Goal: Task Accomplishment & Management: Manage account settings

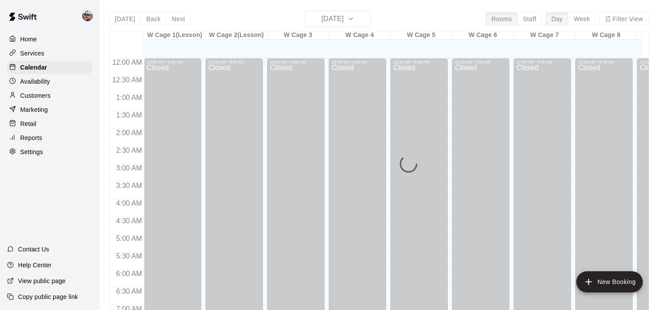
scroll to position [343, 0]
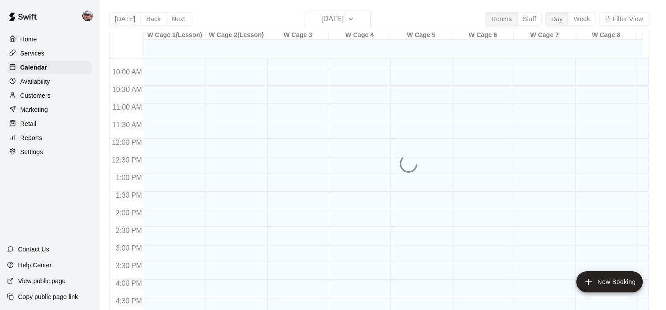
click at [37, 142] on p "Reports" at bounding box center [31, 137] width 22 height 9
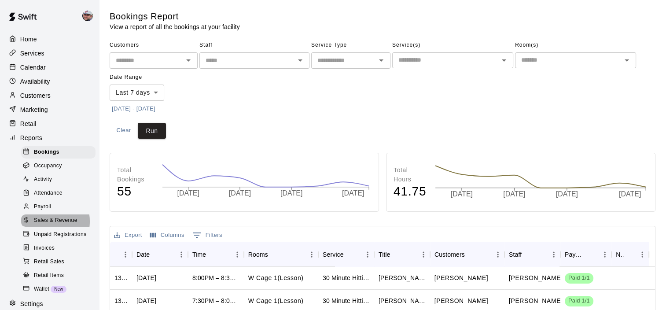
click at [45, 225] on span "Sales & Revenue" at bounding box center [56, 220] width 44 height 9
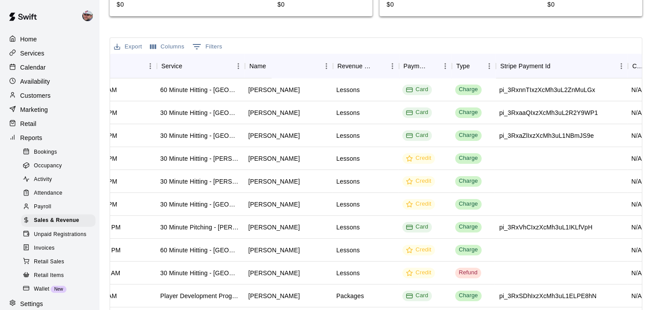
scroll to position [0, 85]
click at [53, 69] on div "Calendar" at bounding box center [49, 67] width 85 height 13
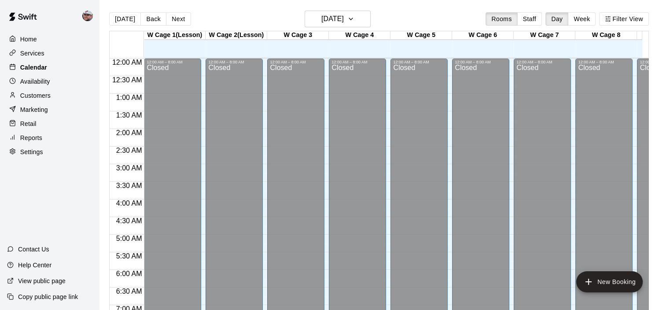
scroll to position [343, 0]
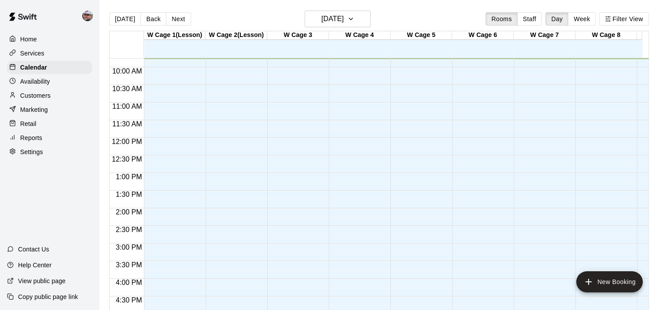
click at [37, 100] on p "Customers" at bounding box center [35, 95] width 30 height 9
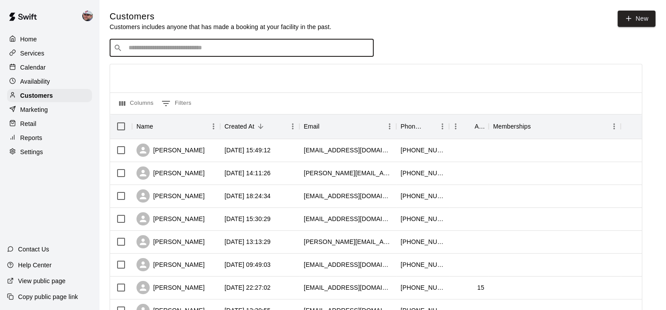
click at [253, 48] on input "Search customers by name or email" at bounding box center [248, 48] width 244 height 9
type input "*"
type input "**"
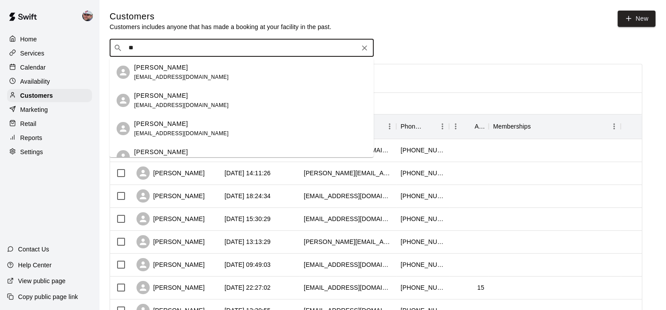
click at [201, 70] on div "[PERSON_NAME] [EMAIL_ADDRESS][DOMAIN_NAME]" at bounding box center [250, 72] width 232 height 19
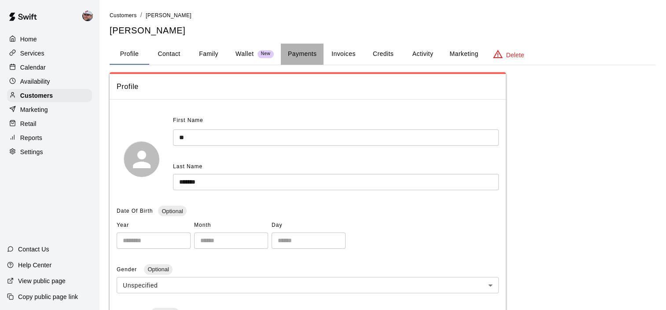
click at [300, 57] on button "Payments" at bounding box center [302, 54] width 43 height 21
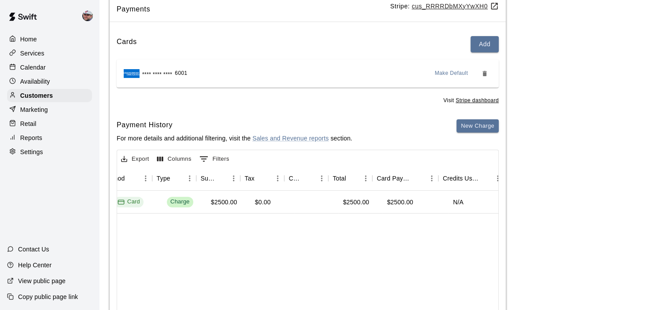
scroll to position [0, 289]
